Goal: Navigation & Orientation: Find specific page/section

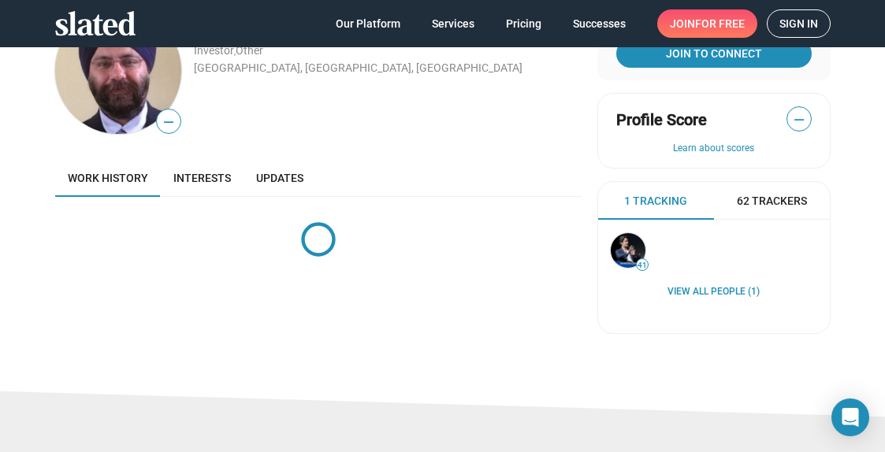
scroll to position [69, 0]
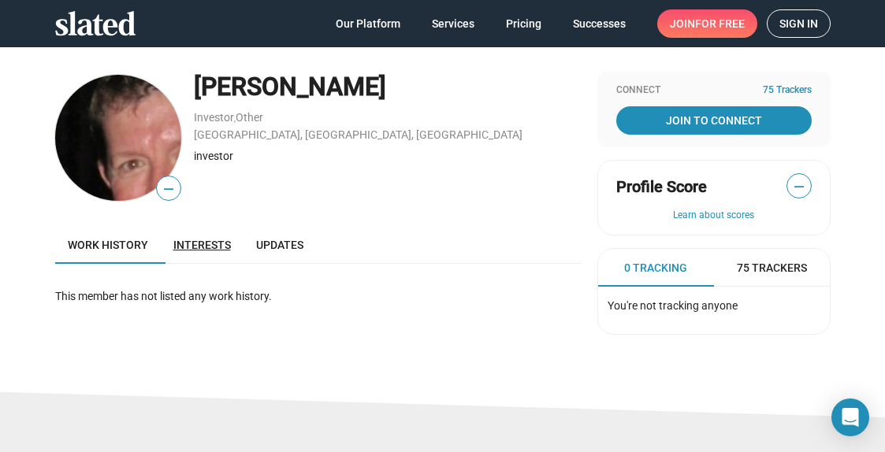
click at [200, 248] on span "Interests" at bounding box center [202, 245] width 58 height 13
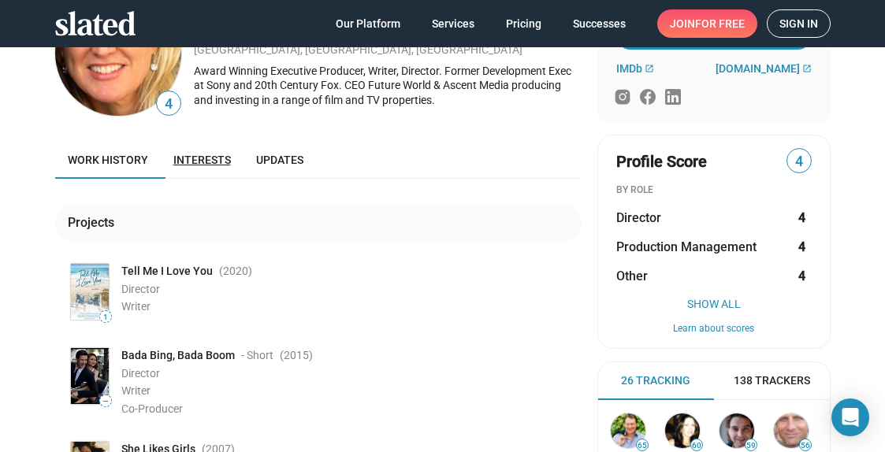
scroll to position [81, 0]
